Goal: Information Seeking & Learning: Learn about a topic

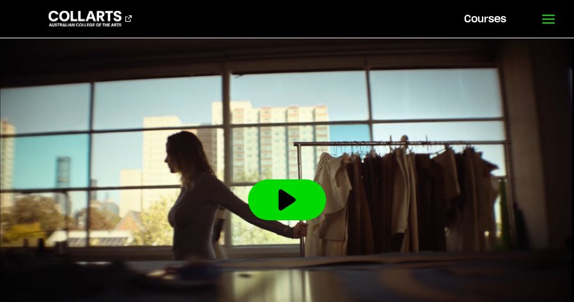
click at [545, 21] on icon at bounding box center [548, 19] width 15 height 15
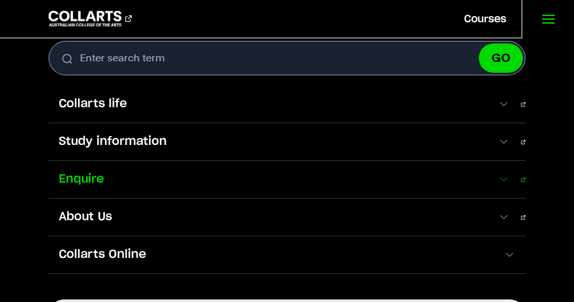
scroll to position [20, 0]
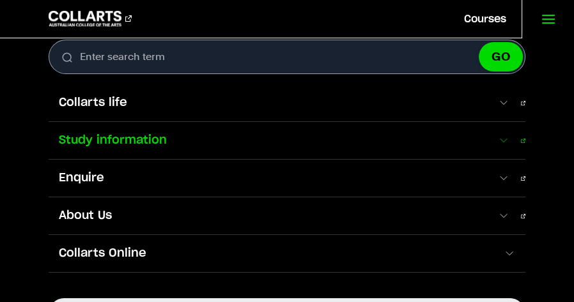
click at [504, 141] on span at bounding box center [503, 140] width 12 height 13
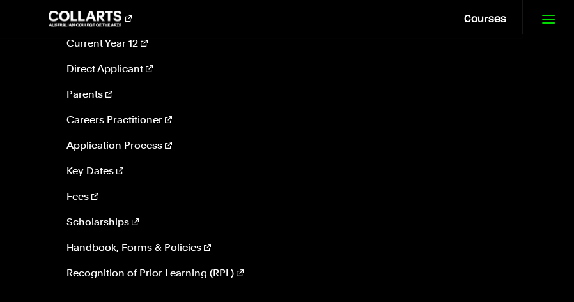
scroll to position [193, 0]
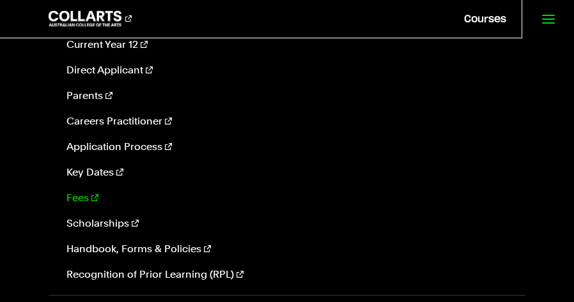
click at [74, 198] on link "Fees" at bounding box center [287, 198] width 453 height 15
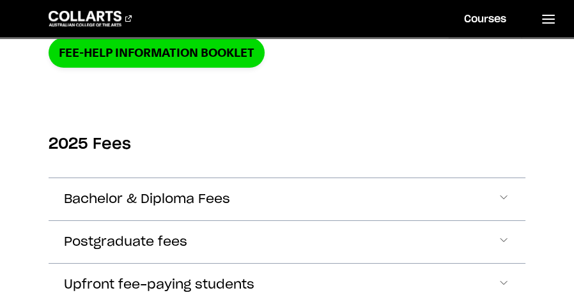
scroll to position [314, 0]
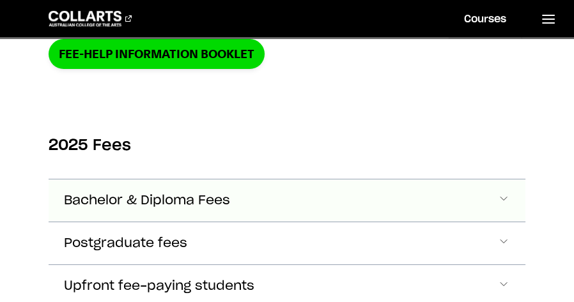
click at [286, 205] on button "Bachelor & Diploma Fees" at bounding box center [287, 201] width 476 height 42
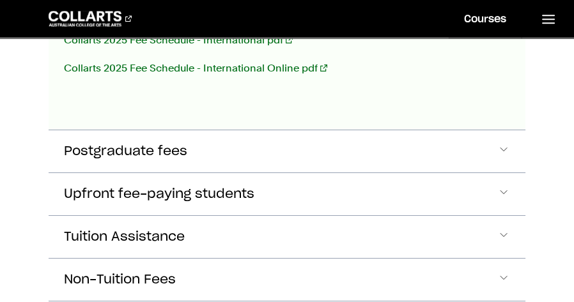
scroll to position [886, 0]
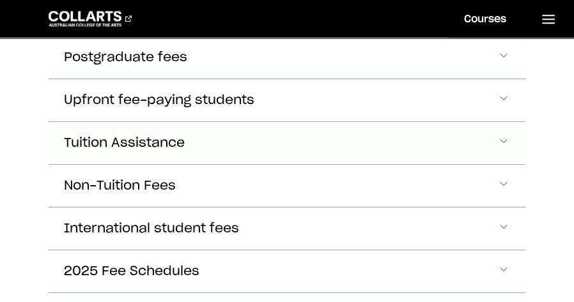
click at [333, 147] on button "Tuition Assistance" at bounding box center [287, 143] width 476 height 42
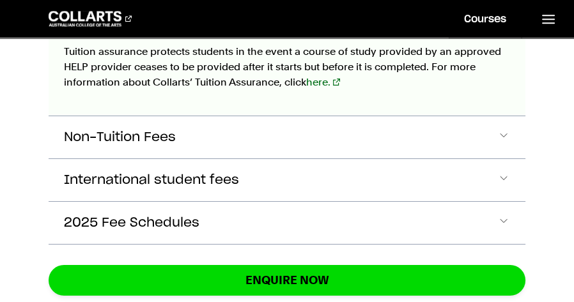
scroll to position [1018, 0]
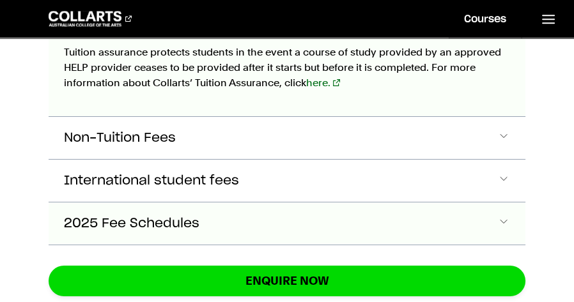
click at [501, 221] on span "Accordion Section" at bounding box center [503, 223] width 13 height 17
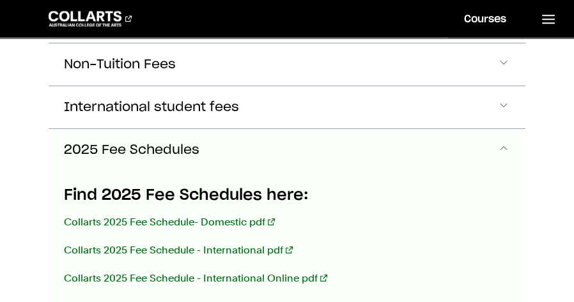
scroll to position [1100, 0]
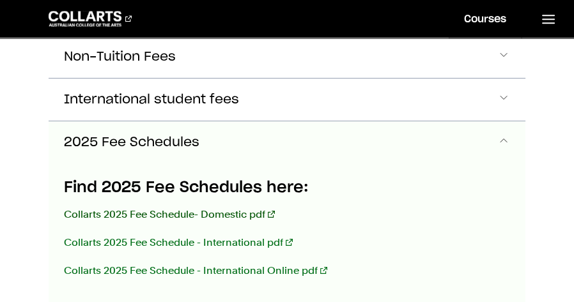
click at [240, 209] on link "Collarts 2025 Fee Schedule- Domestic pdf" at bounding box center [169, 214] width 210 height 12
